Goal: Book appointment/travel/reservation

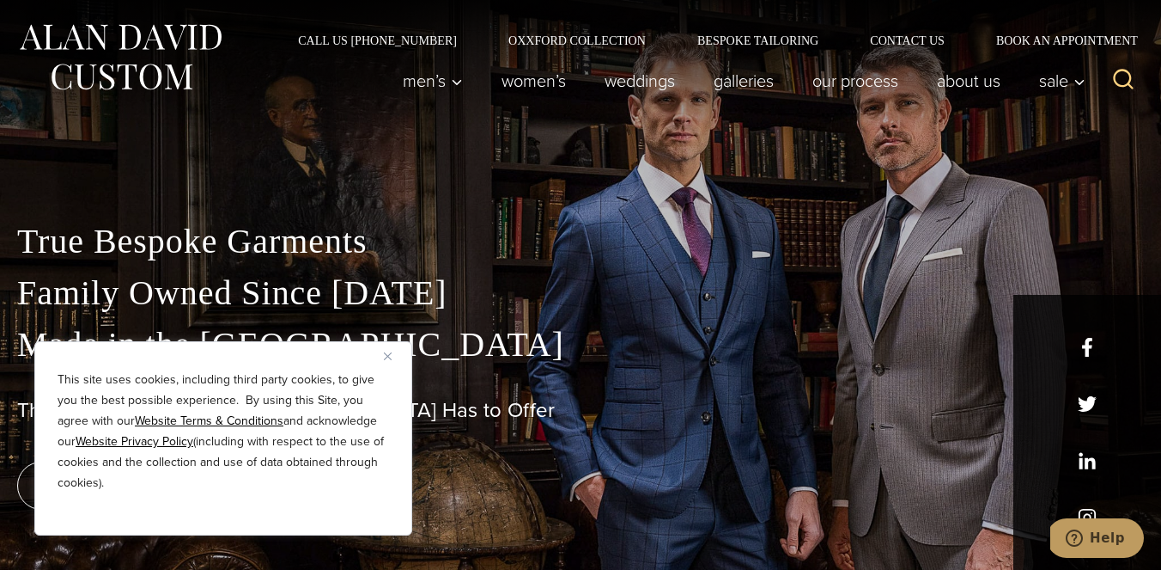
click at [390, 359] on button "Close" at bounding box center [394, 355] width 21 height 21
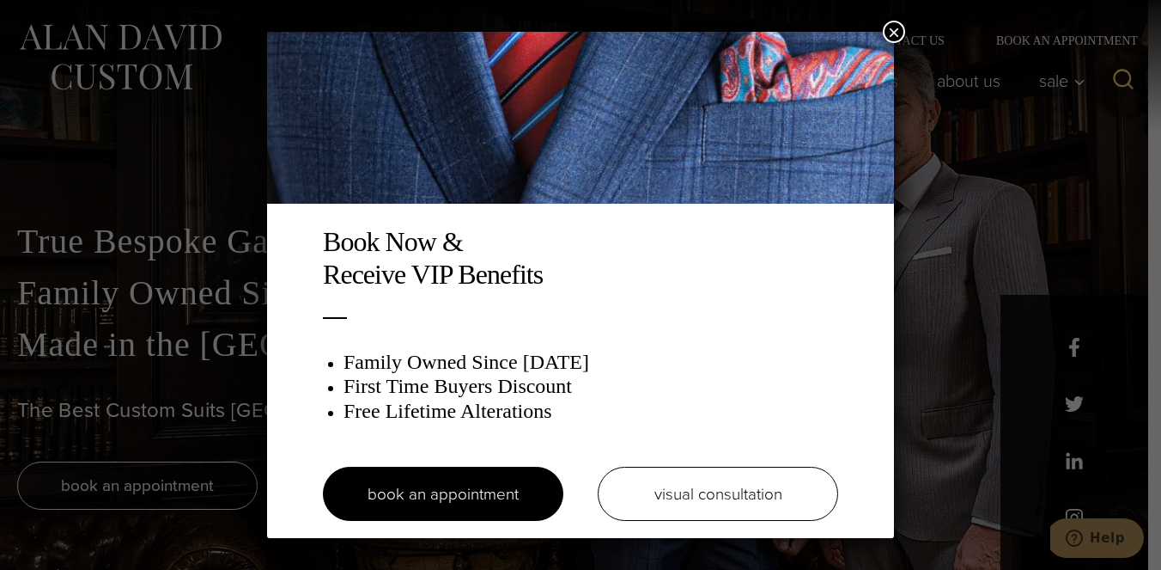
click at [895, 36] on button "×" at bounding box center [894, 32] width 22 height 22
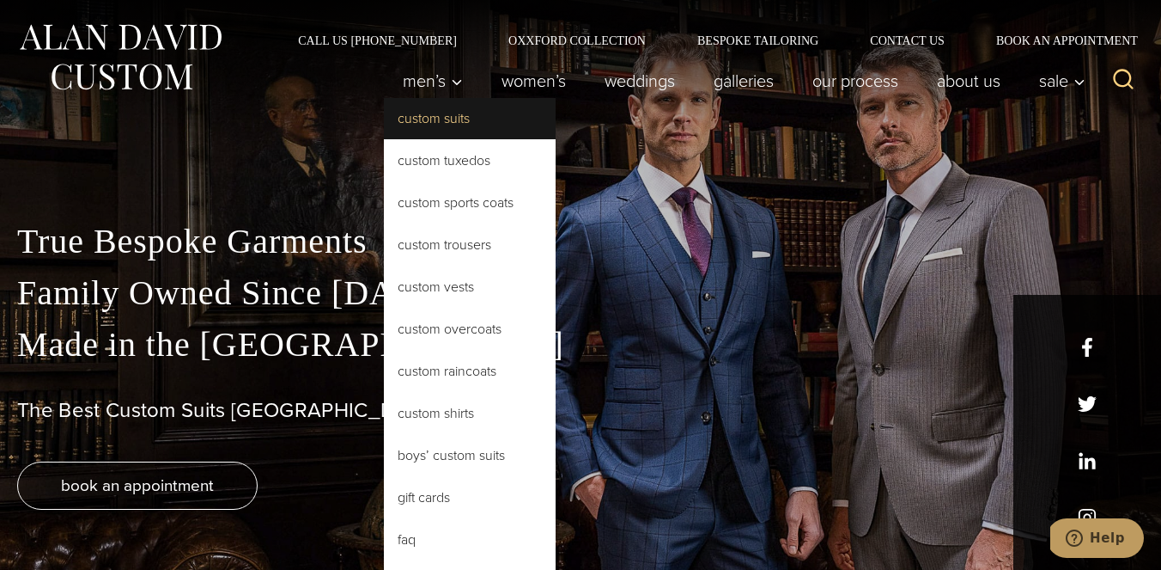
click at [453, 119] on link "Custom Suits" at bounding box center [470, 118] width 172 height 41
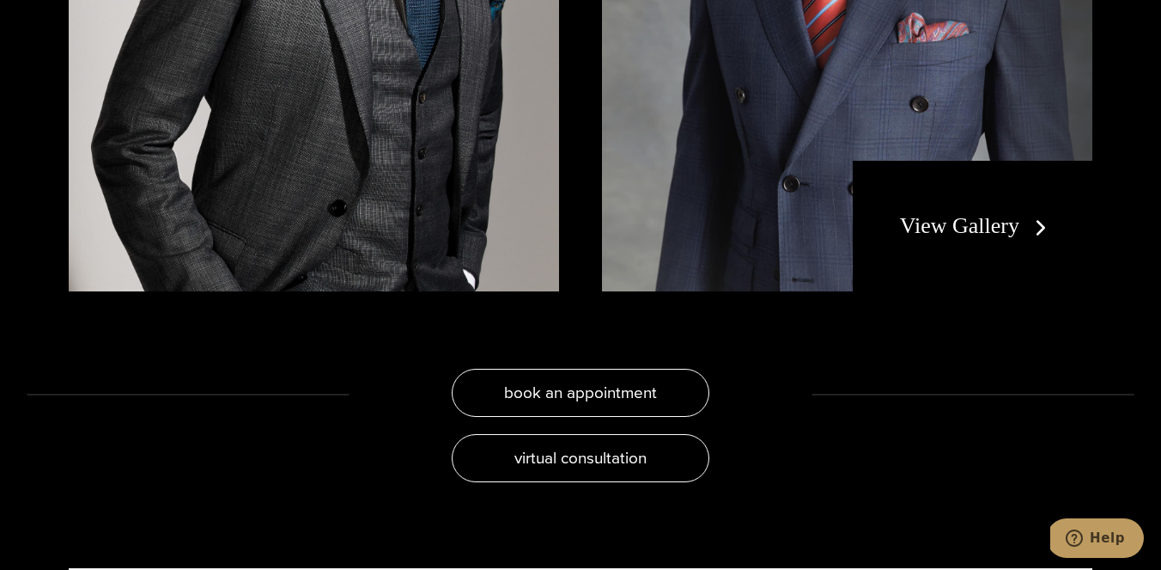
scroll to position [3872, 0]
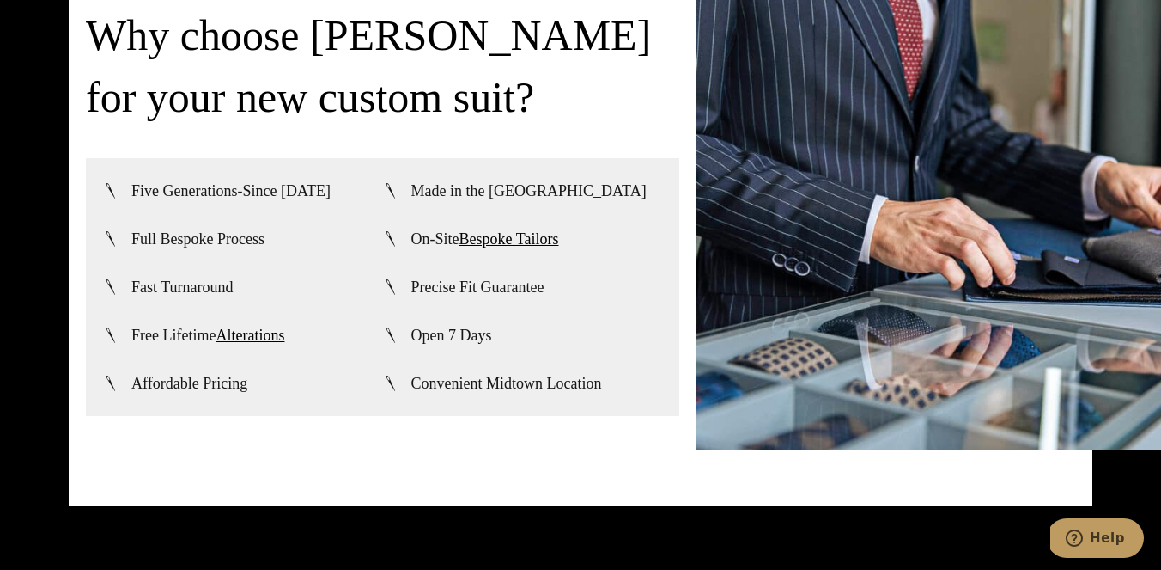
drag, startPoint x: 727, startPoint y: 291, endPoint x: 586, endPoint y: 1, distance: 322.7
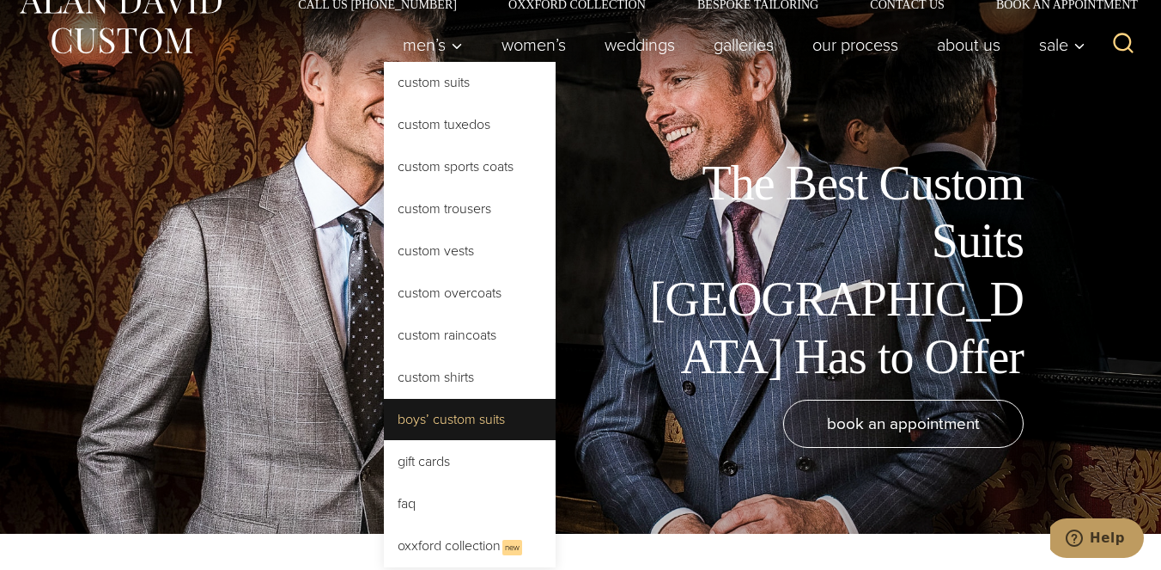
scroll to position [0, 0]
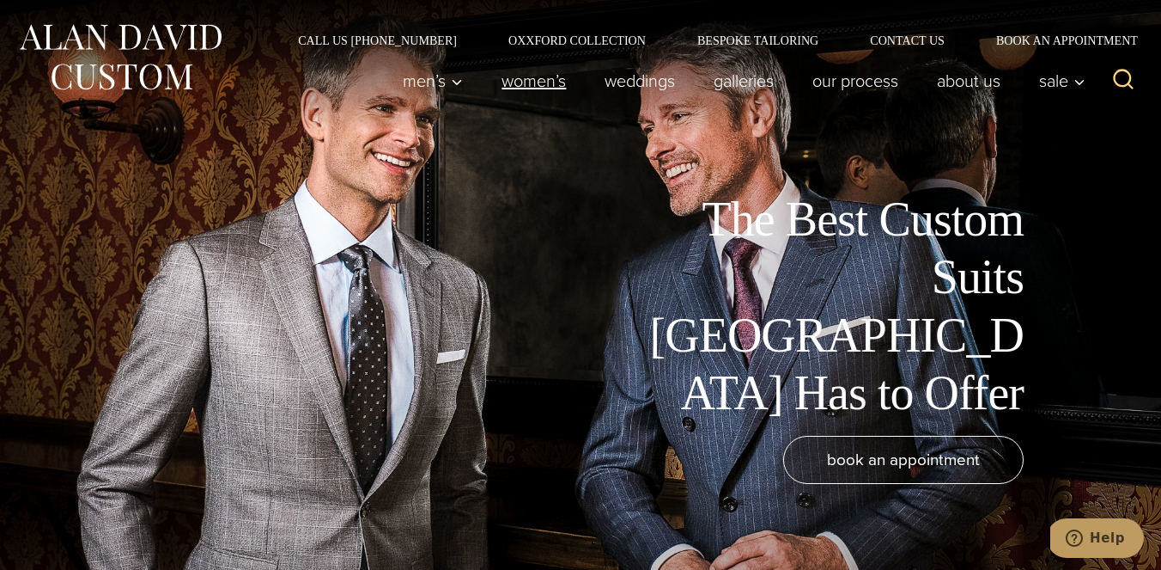
click at [530, 84] on link "Women’s" at bounding box center [534, 81] width 103 height 34
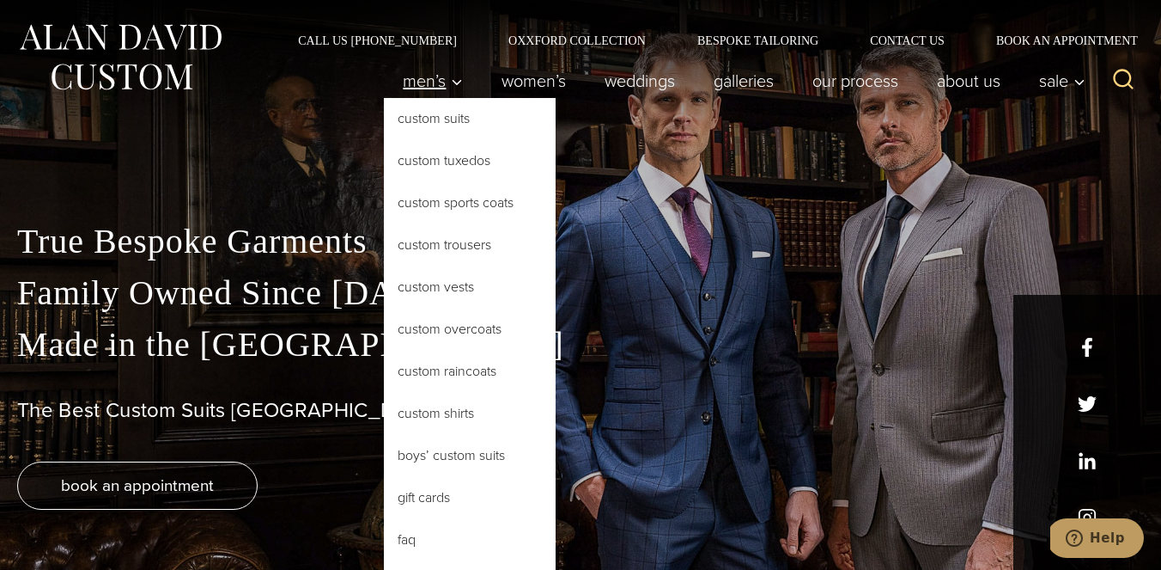
click at [432, 89] on span "Men’s" at bounding box center [433, 80] width 60 height 17
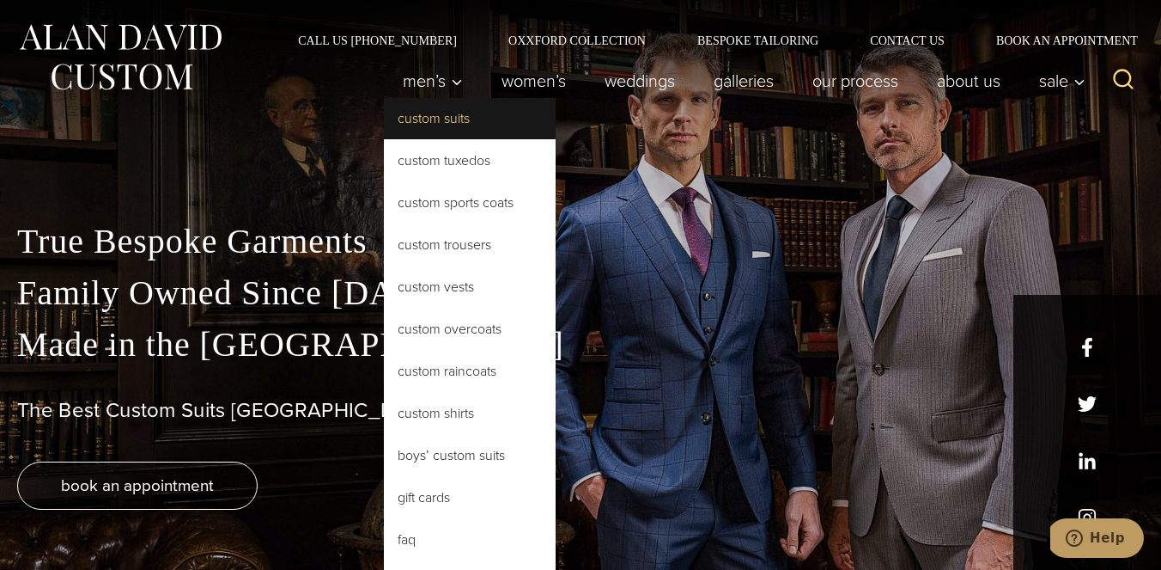
click at [449, 127] on link "Custom Suits" at bounding box center [470, 118] width 172 height 41
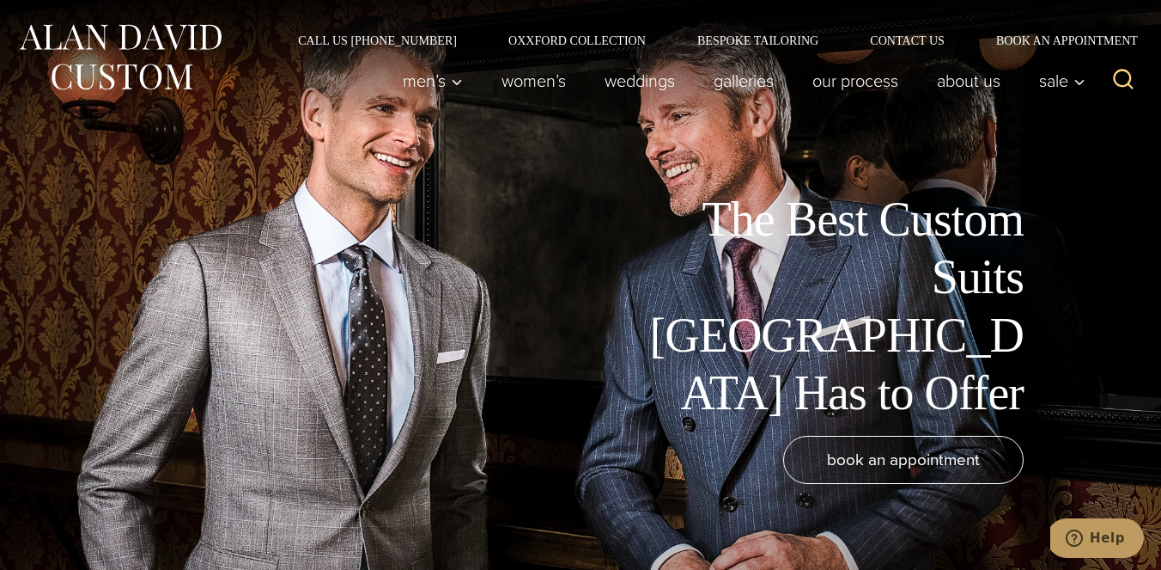
click at [178, 66] on img at bounding box center [120, 57] width 206 height 76
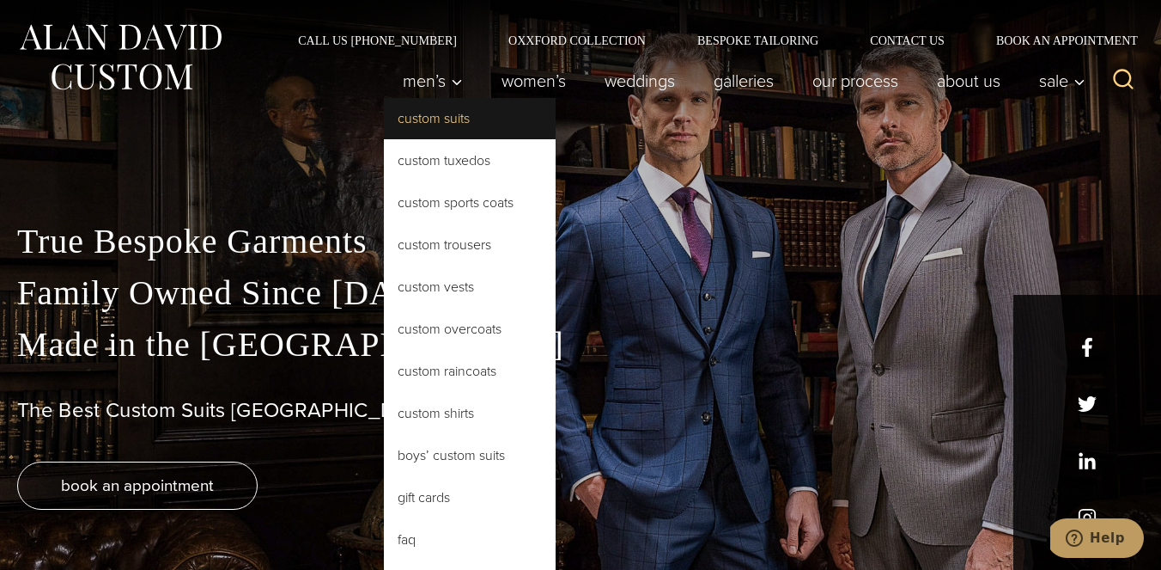
click at [424, 120] on link "Custom Suits" at bounding box center [470, 118] width 172 height 41
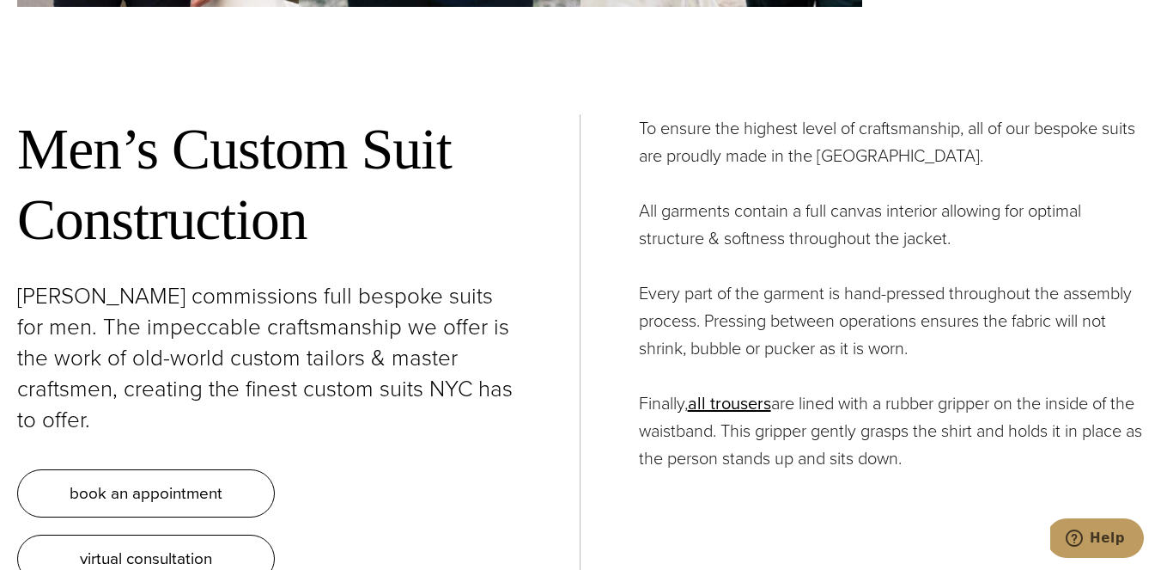
scroll to position [5660, 0]
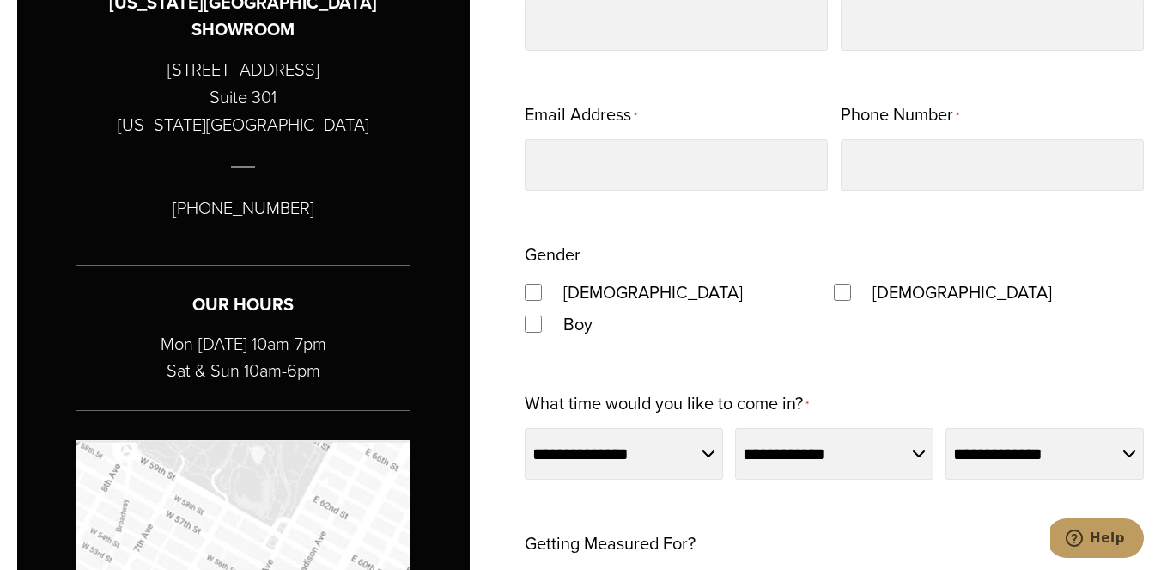
scroll to position [564, 0]
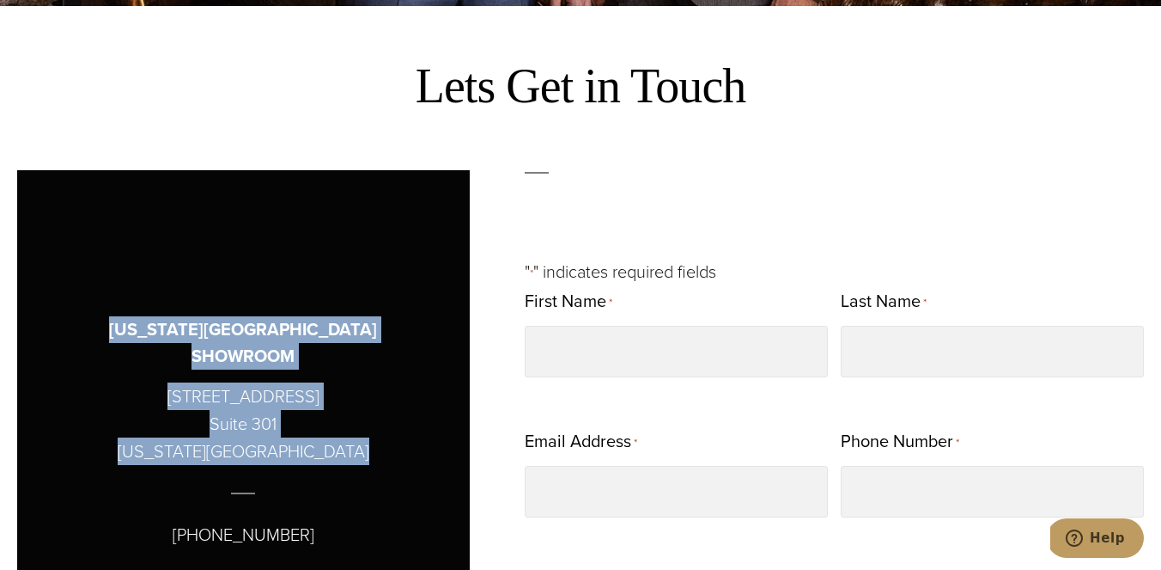
drag, startPoint x: 356, startPoint y: 437, endPoint x: 126, endPoint y: 335, distance: 251.1
click at [126, 335] on h3 "NEW YORK CITY SHOWROOM" at bounding box center [243, 342] width 367 height 53
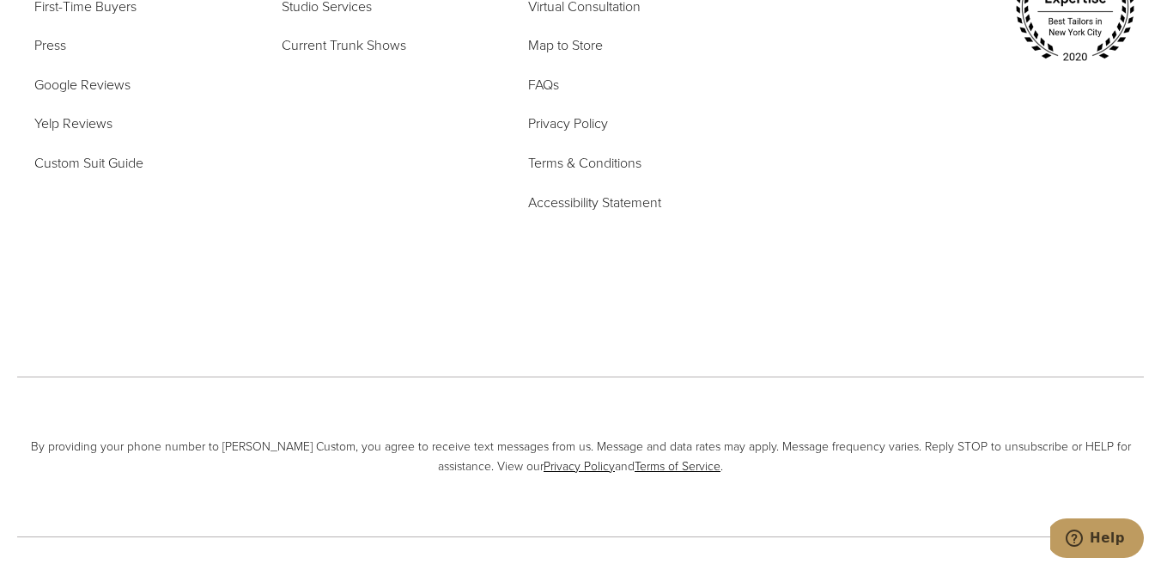
scroll to position [3909, 0]
